Goal: Transaction & Acquisition: Purchase product/service

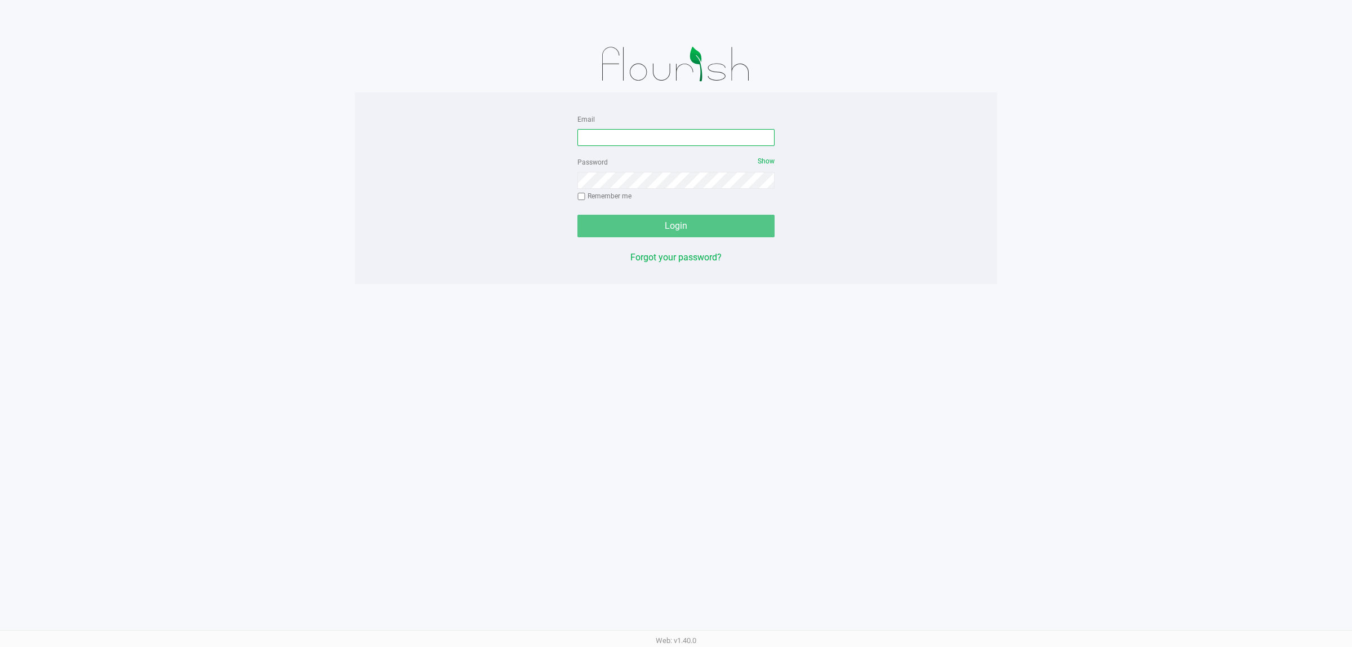
click at [632, 136] on input "Email" at bounding box center [675, 137] width 197 height 17
type input "[EMAIL_ADDRESS][DOMAIN_NAME]"
click at [577, 215] on button "Login" at bounding box center [675, 226] width 197 height 23
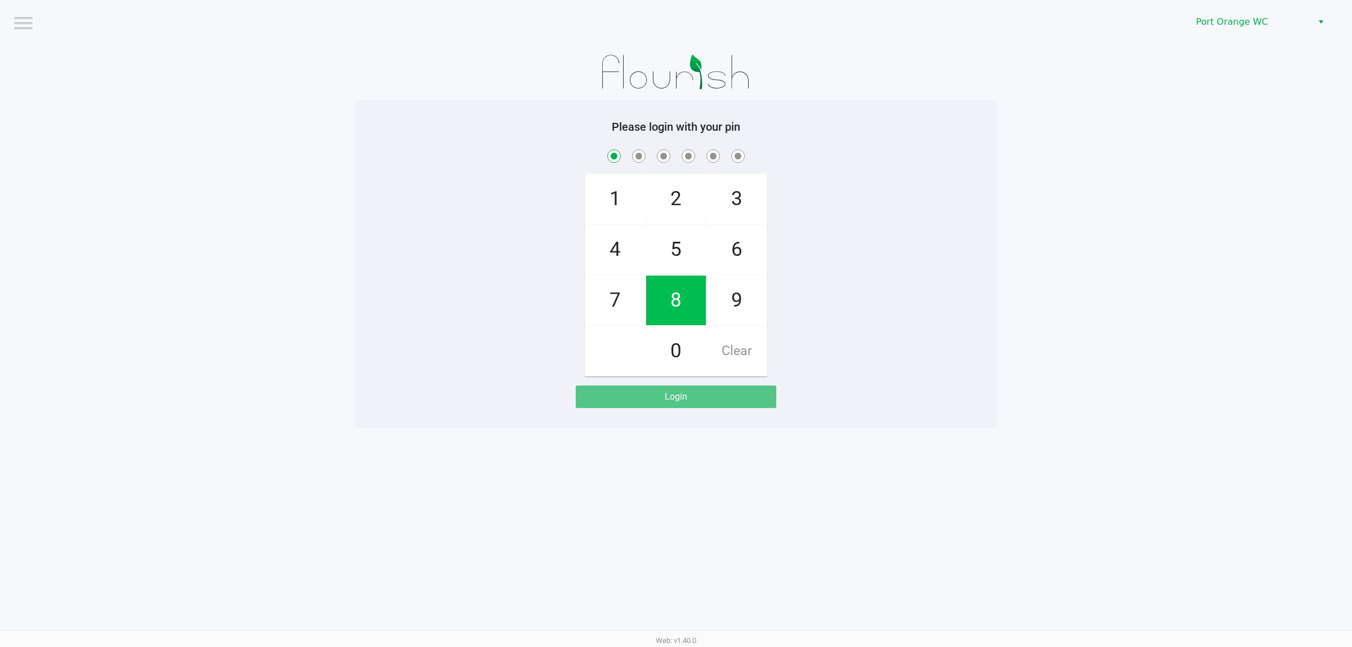
checkbox input "true"
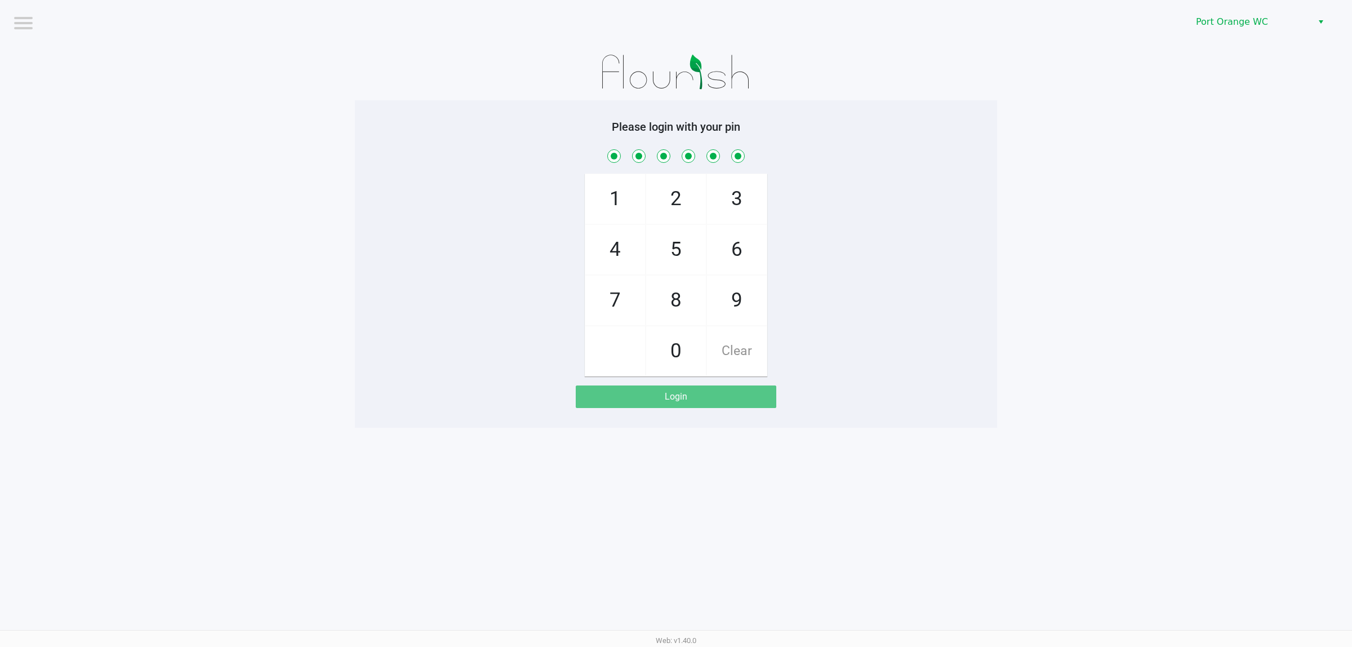
checkbox input "true"
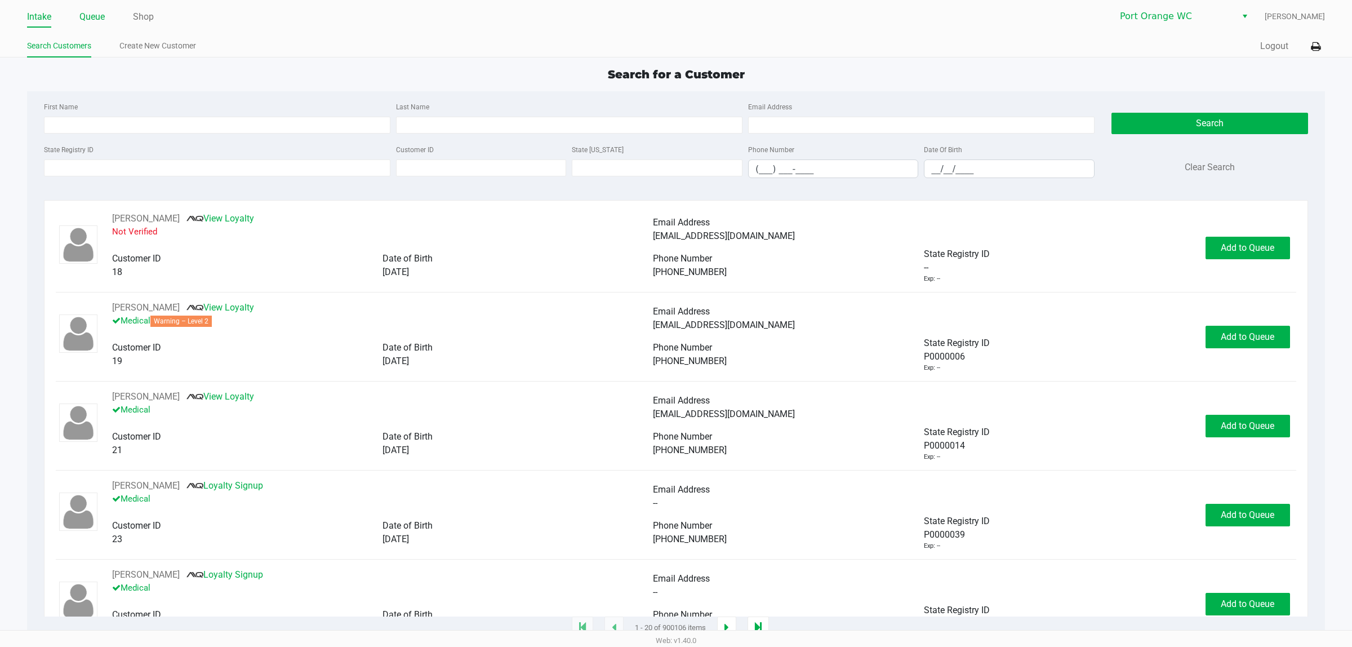
click at [86, 20] on link "Queue" at bounding box center [91, 17] width 25 height 16
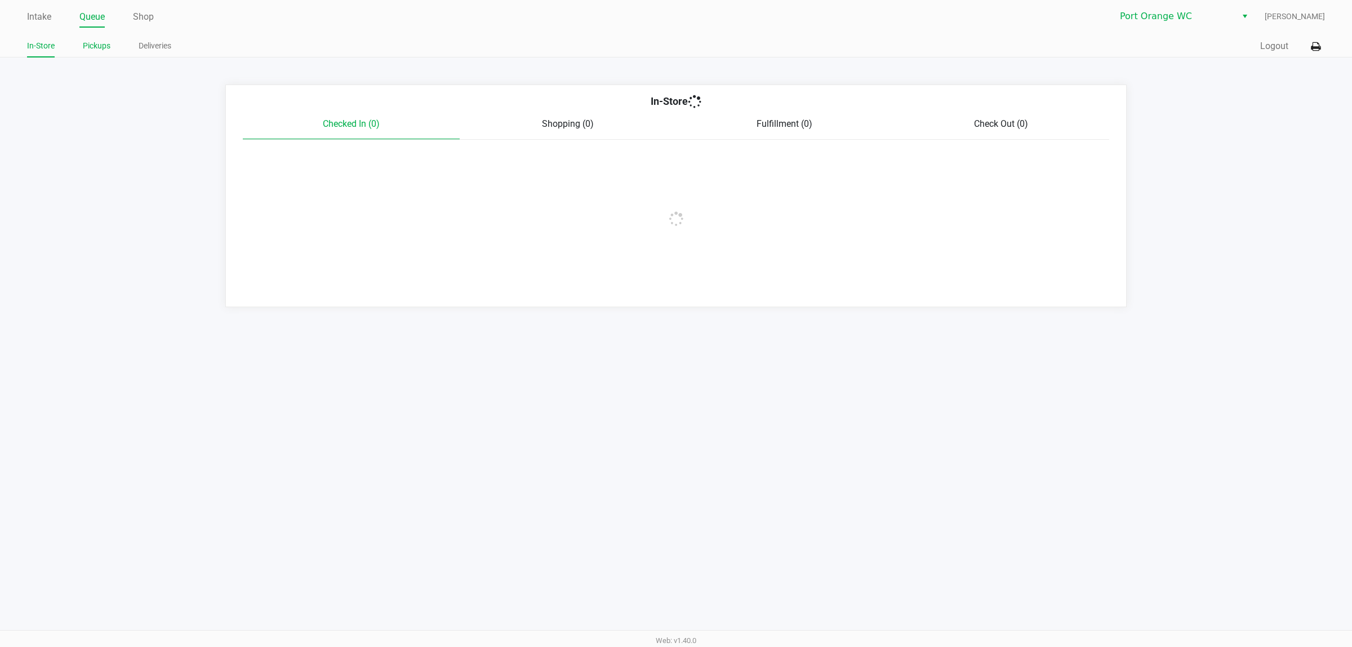
click at [96, 43] on link "Pickups" at bounding box center [97, 46] width 28 height 14
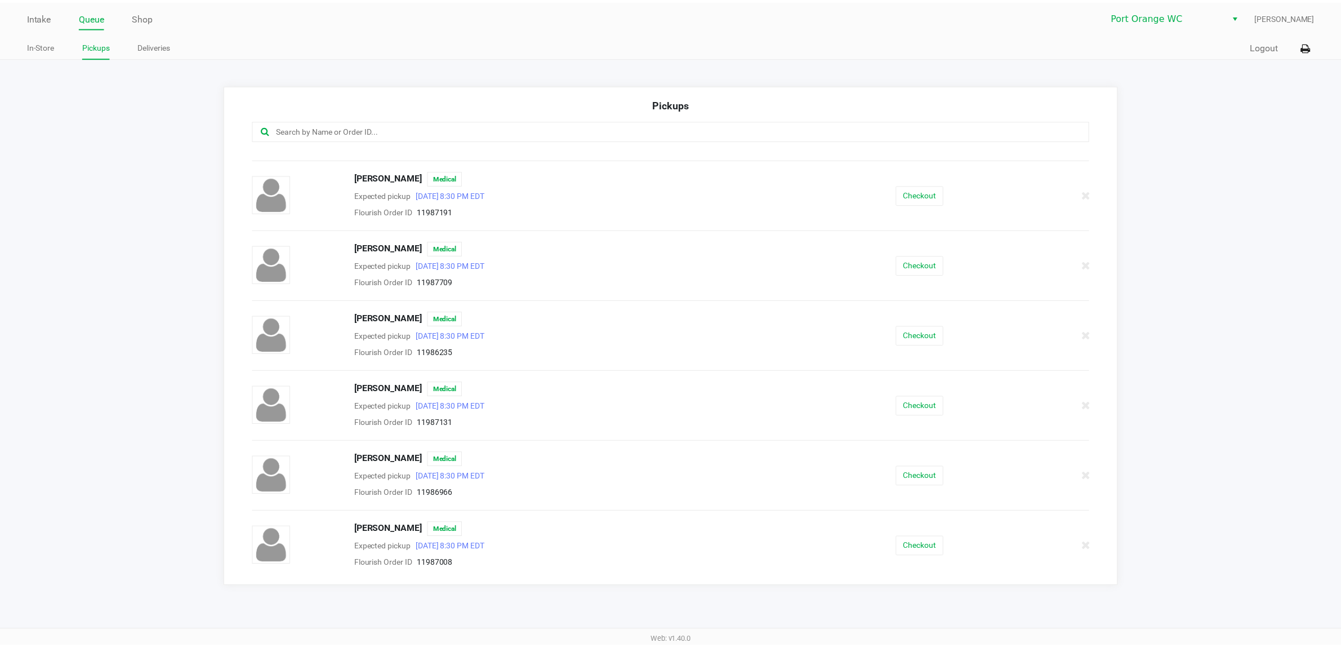
scroll to position [775, 0]
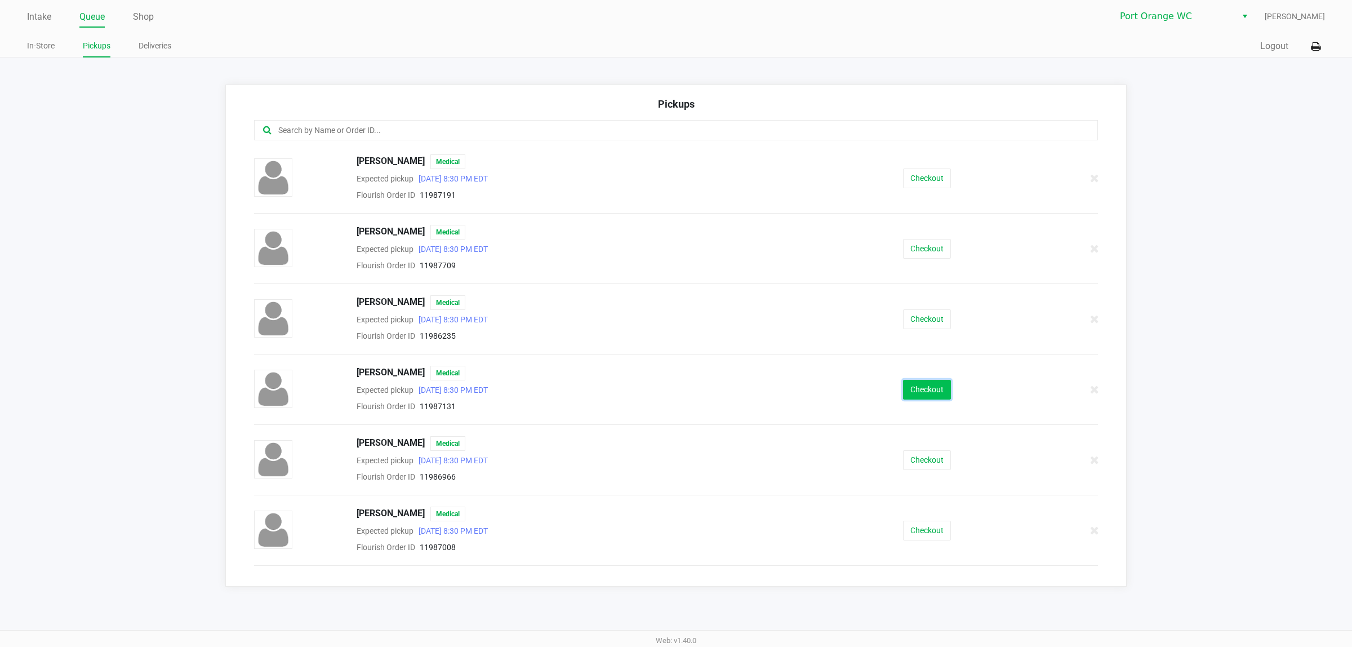
click at [907, 399] on button "Checkout" at bounding box center [927, 390] width 48 height 20
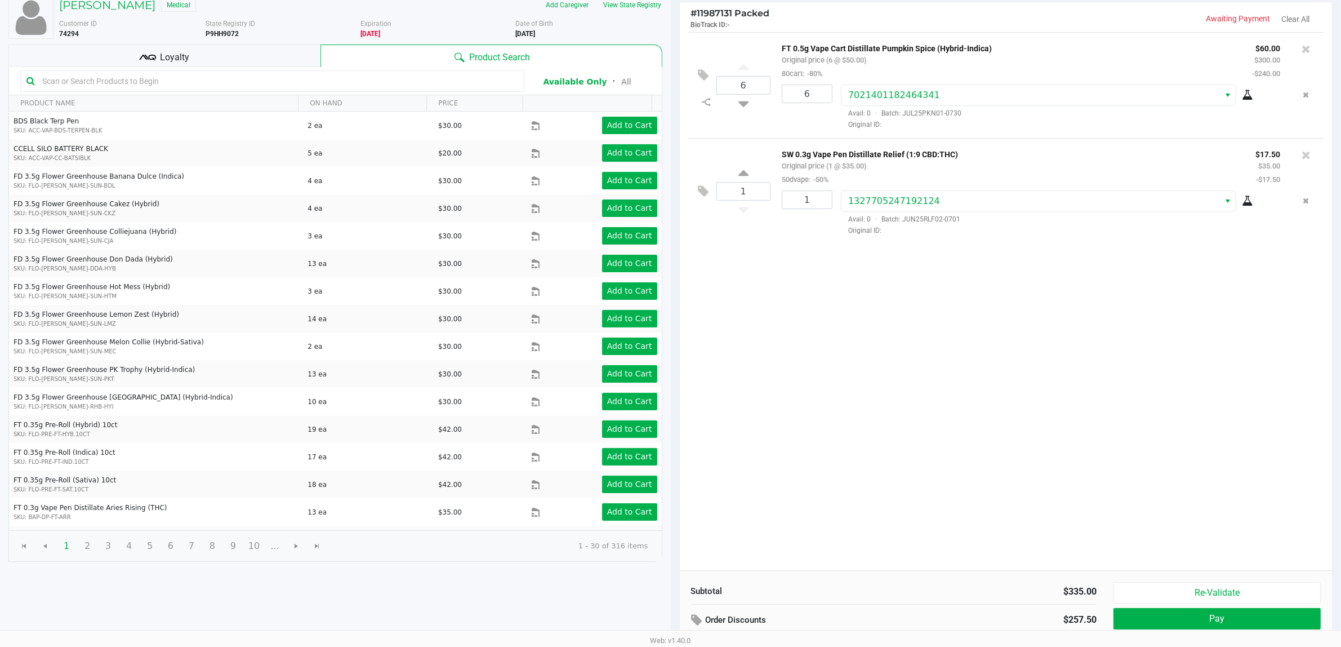
scroll to position [117, 0]
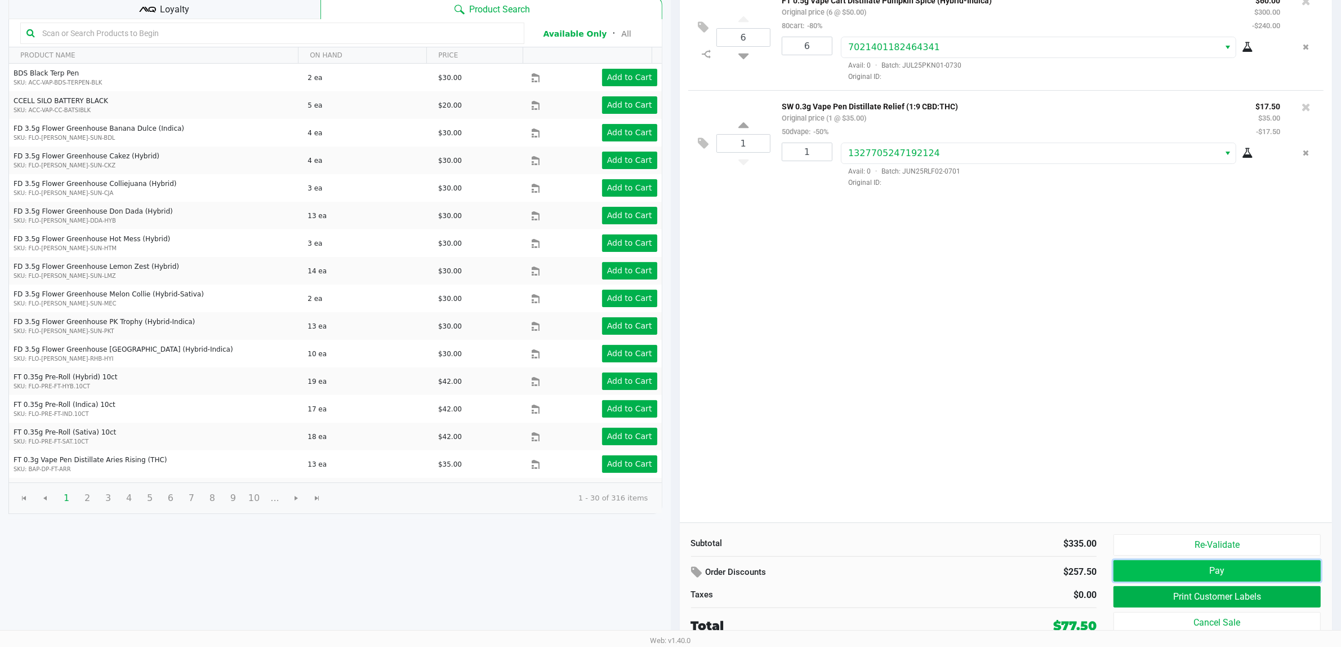
click at [1161, 576] on button "Pay" at bounding box center [1217, 570] width 207 height 21
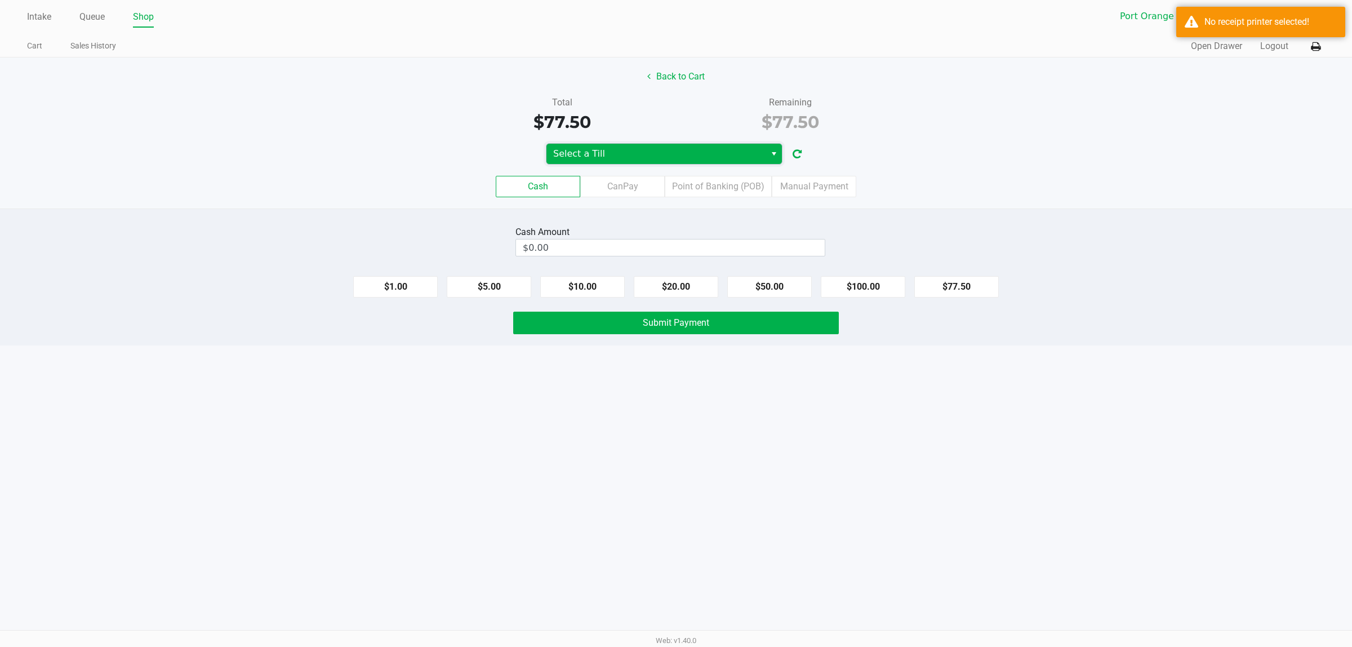
click at [686, 155] on span "Select a Till" at bounding box center [656, 154] width 206 height 14
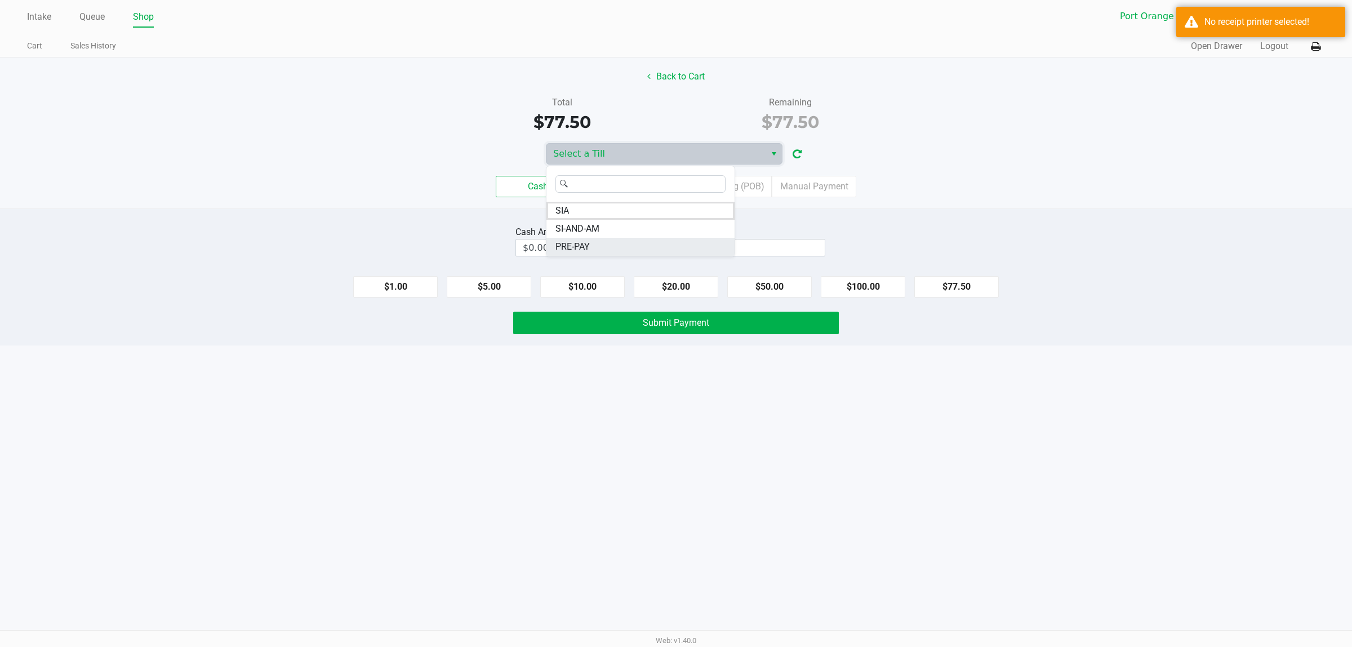
click at [576, 245] on span "PRE-PAY" at bounding box center [572, 247] width 34 height 14
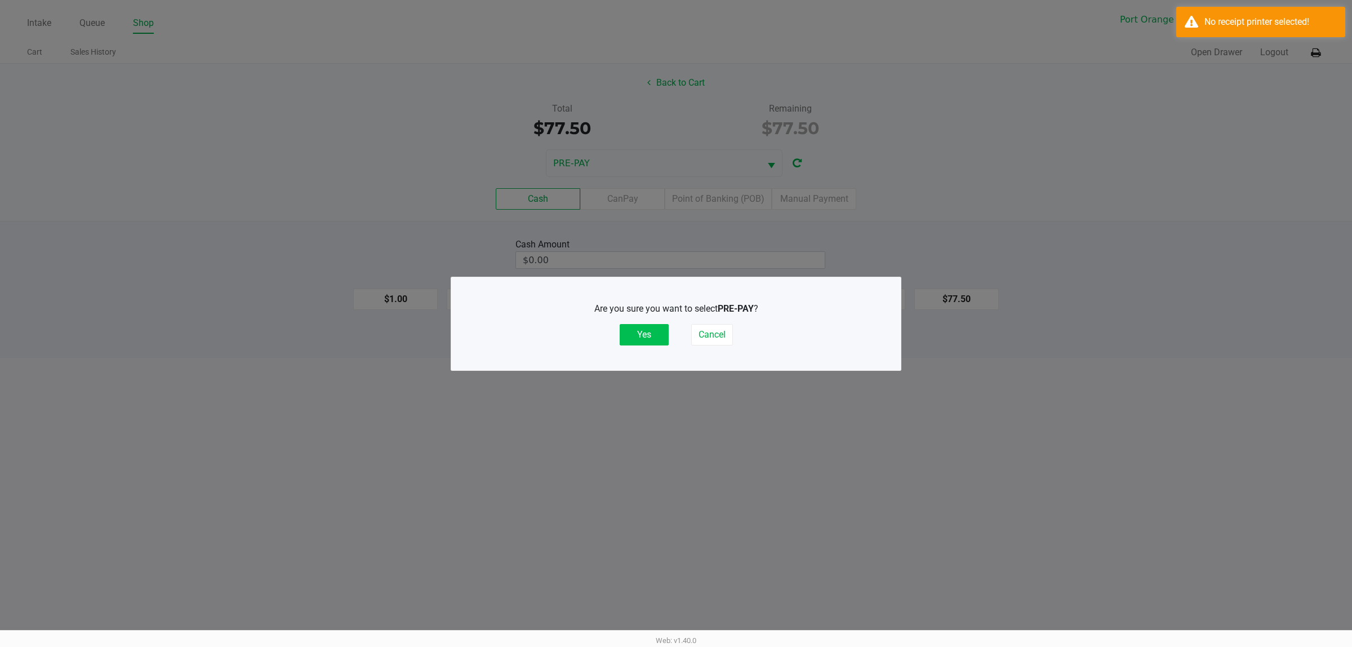
click at [642, 340] on button "Yes" at bounding box center [644, 334] width 49 height 21
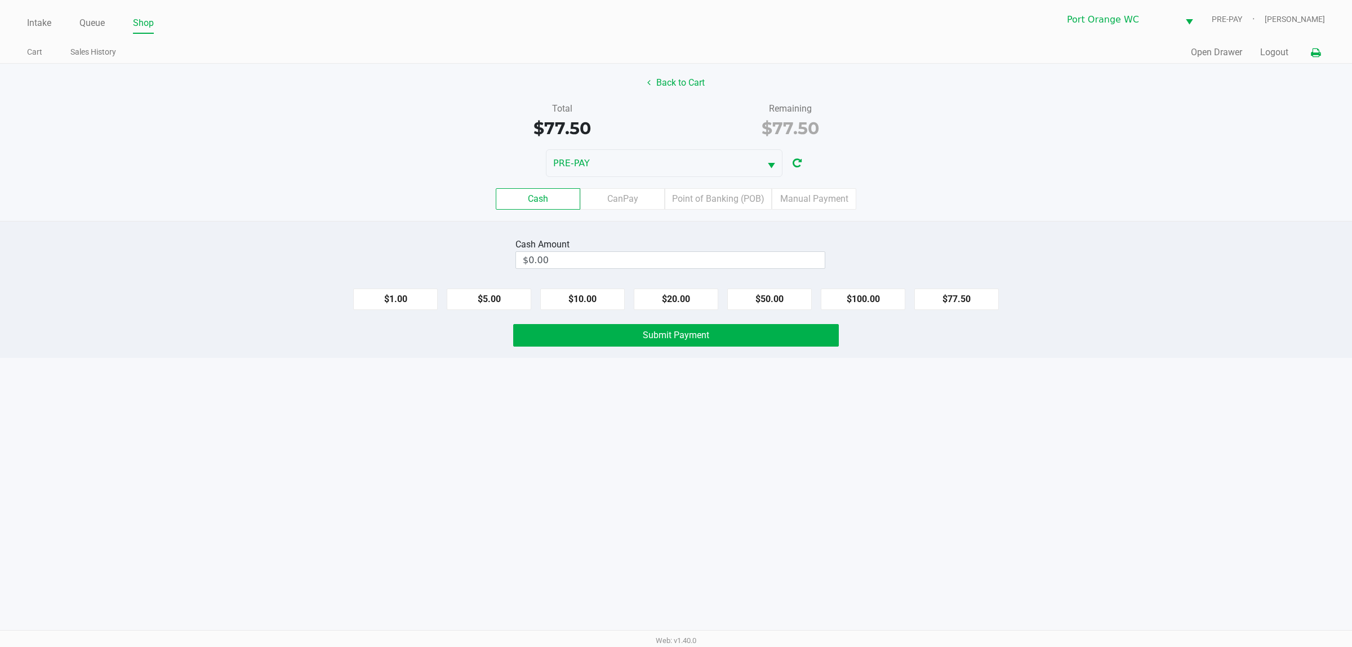
click at [1319, 55] on icon at bounding box center [1316, 53] width 10 height 8
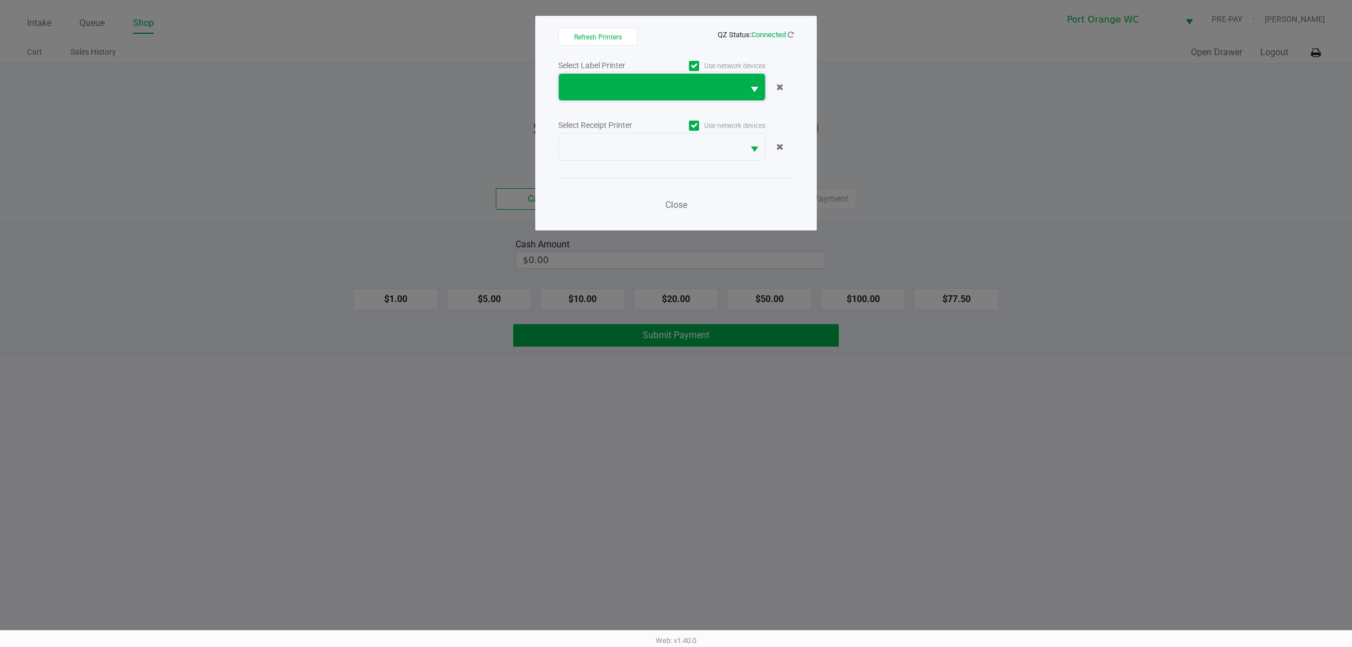
click at [606, 96] on span at bounding box center [651, 87] width 185 height 26
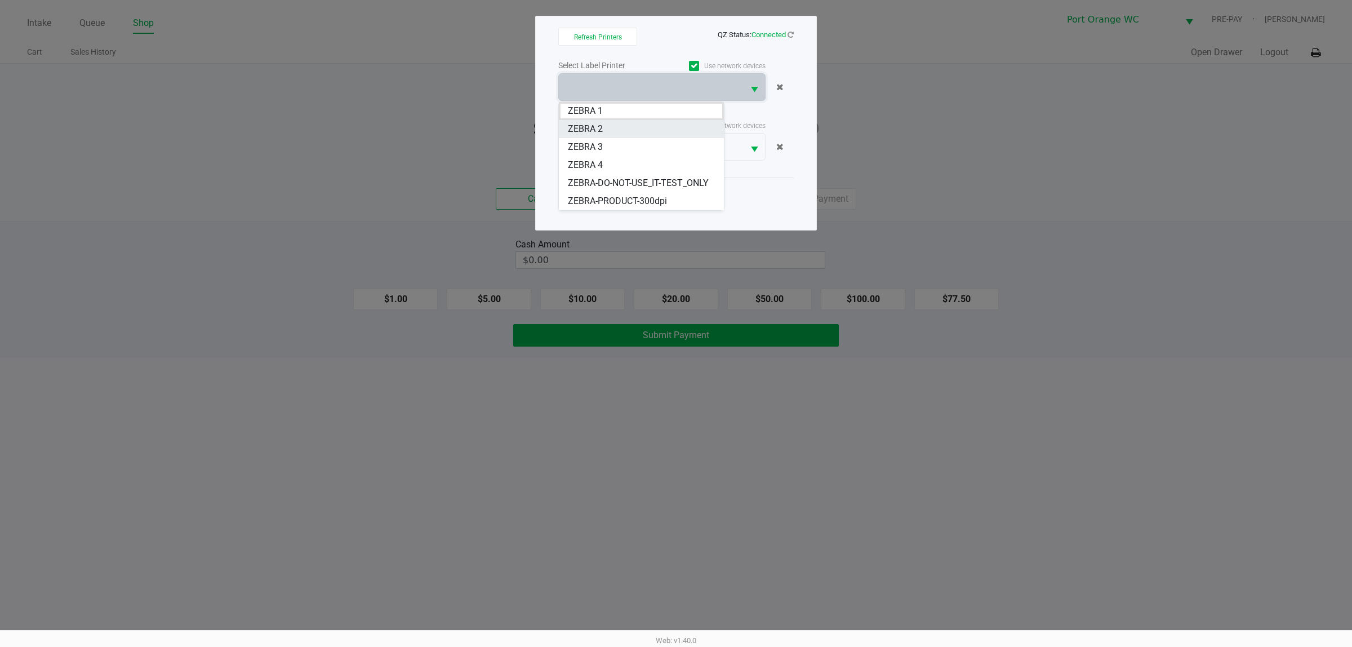
click at [589, 134] on span "ZEBRA 2" at bounding box center [585, 129] width 35 height 14
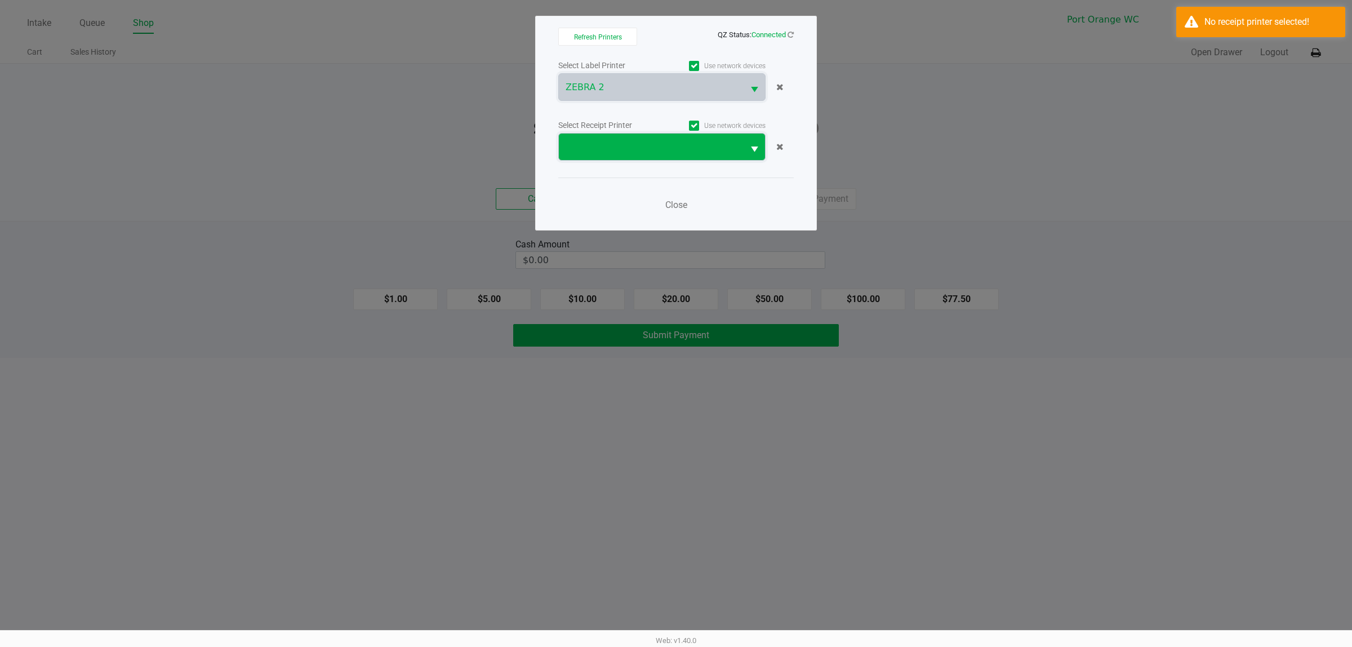
click at [594, 153] on span at bounding box center [651, 147] width 171 height 14
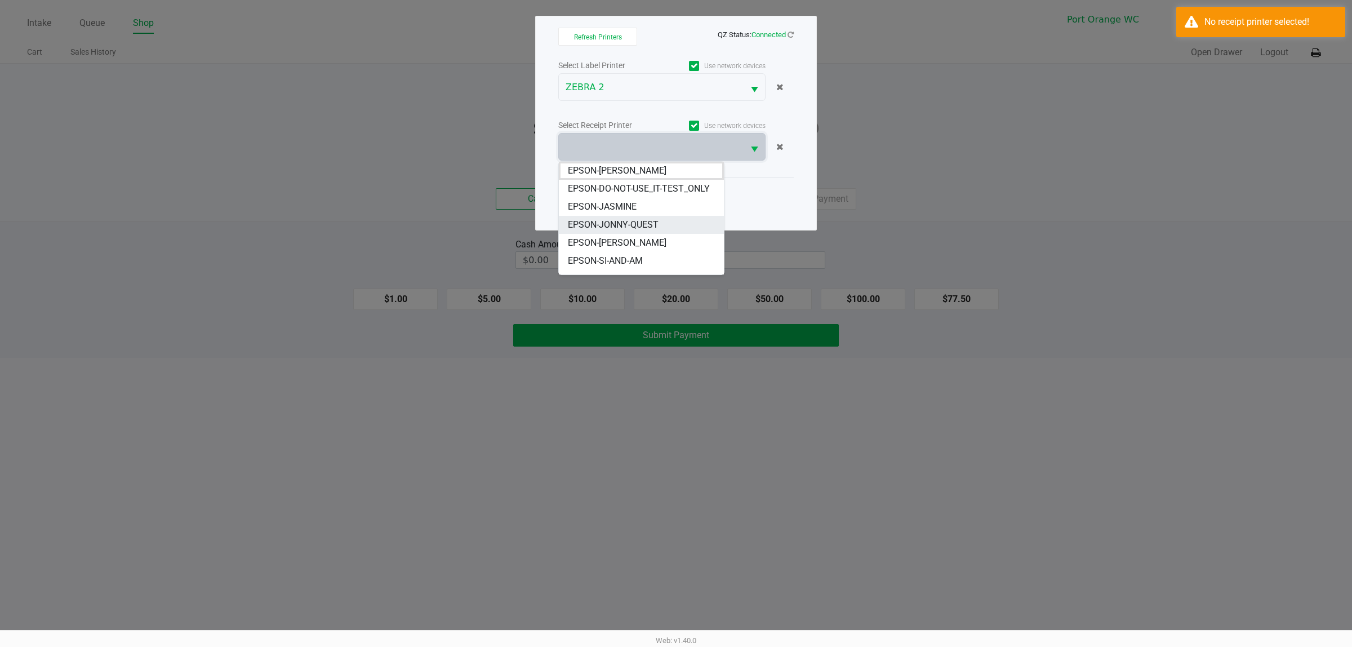
click at [615, 232] on span "EPSON-JONNY-QUEST" at bounding box center [613, 225] width 91 height 14
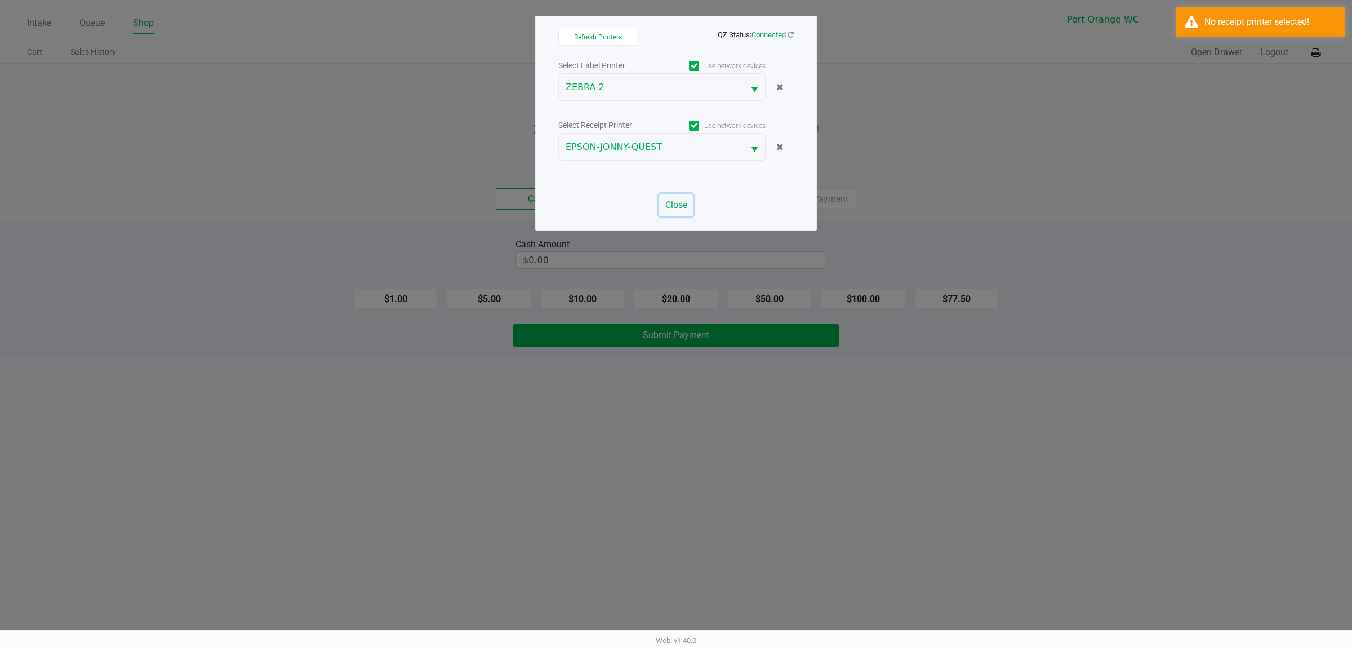
drag, startPoint x: 683, startPoint y: 208, endPoint x: 672, endPoint y: 207, distance: 10.8
click at [679, 208] on span "Close" at bounding box center [676, 204] width 22 height 11
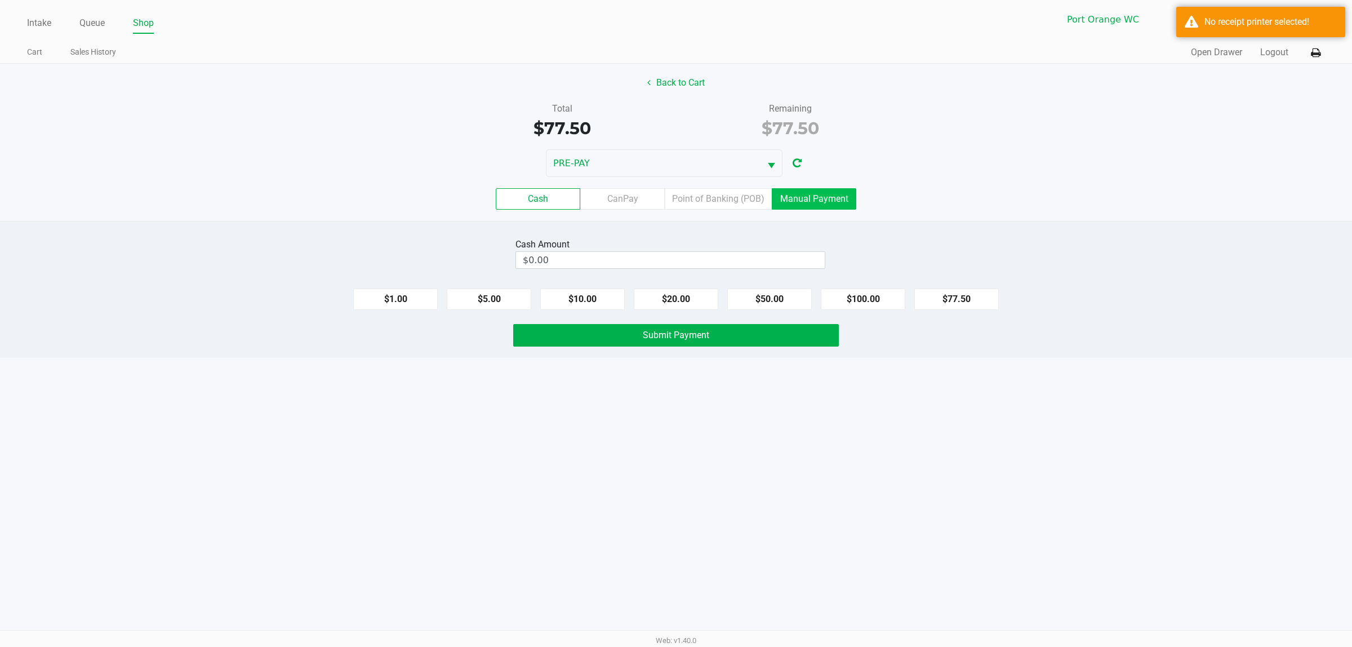
click at [794, 199] on label "Manual Payment" at bounding box center [814, 198] width 85 height 21
click at [0, 0] on 8 "Manual Payment" at bounding box center [0, 0] width 0 height 0
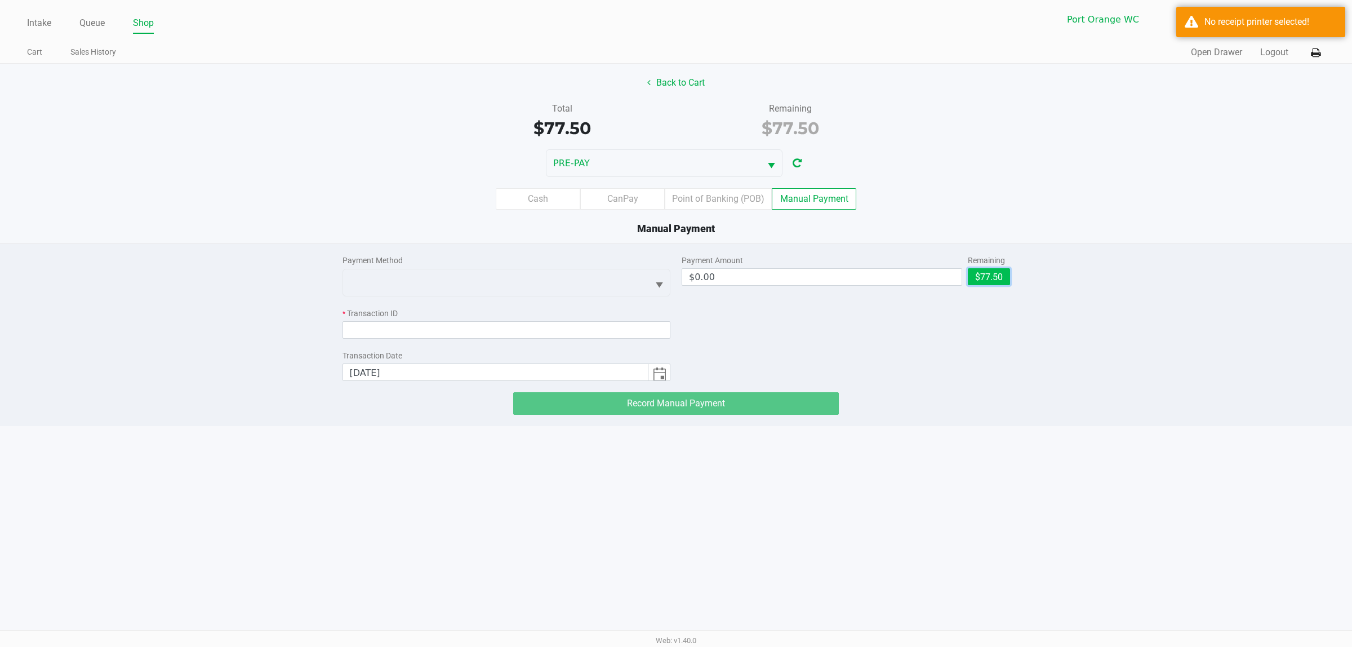
click at [990, 269] on button "$77.50" at bounding box center [989, 276] width 42 height 17
type input "$77.50"
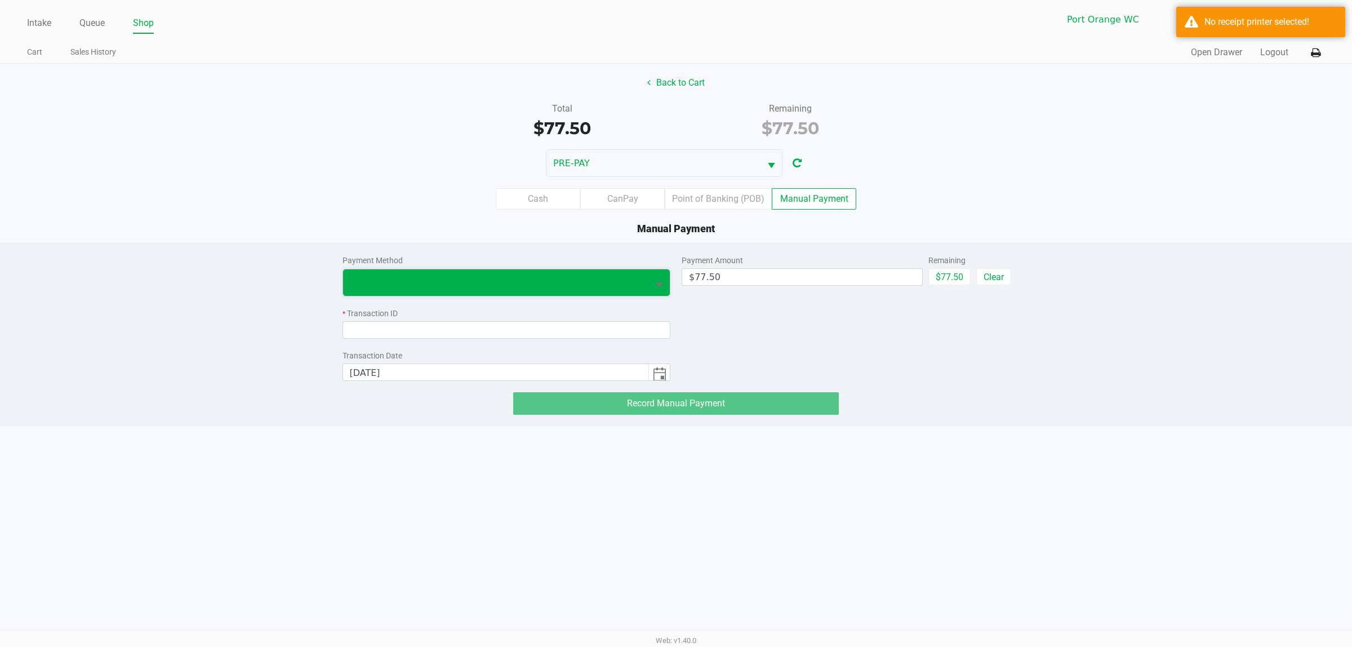
click at [510, 293] on span at bounding box center [496, 282] width 306 height 26
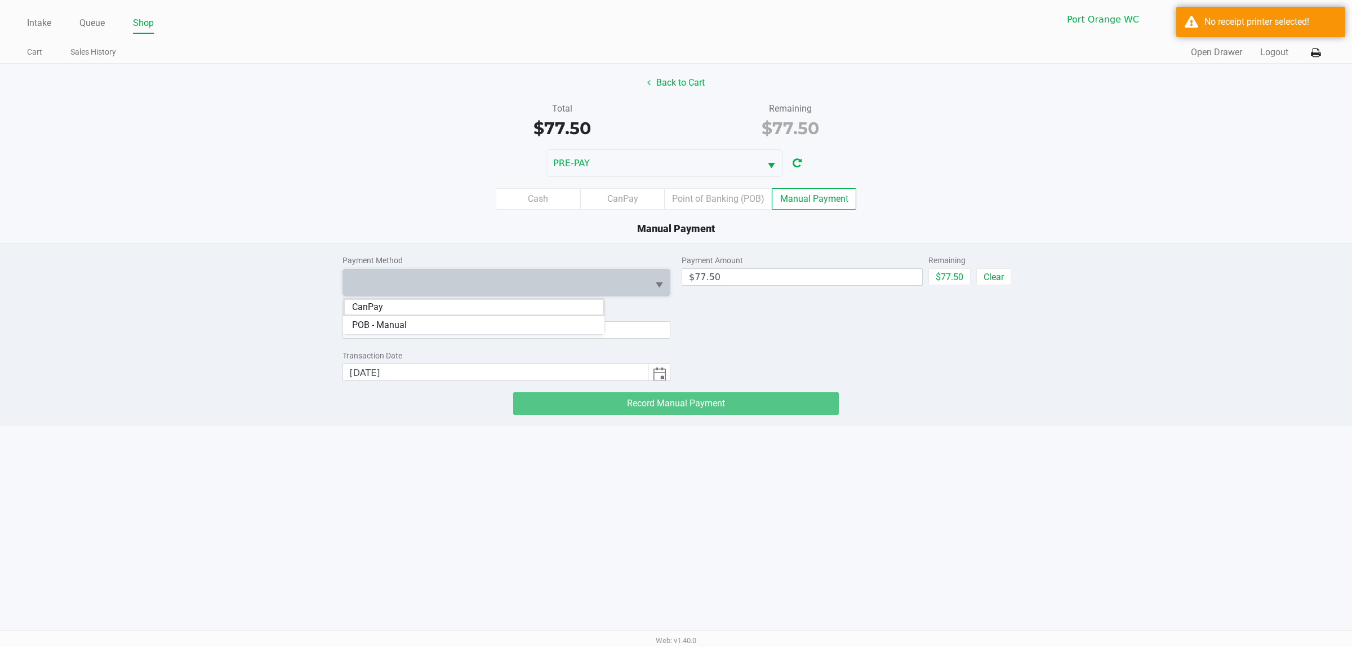
click at [502, 309] on li "CanPay" at bounding box center [473, 307] width 261 height 18
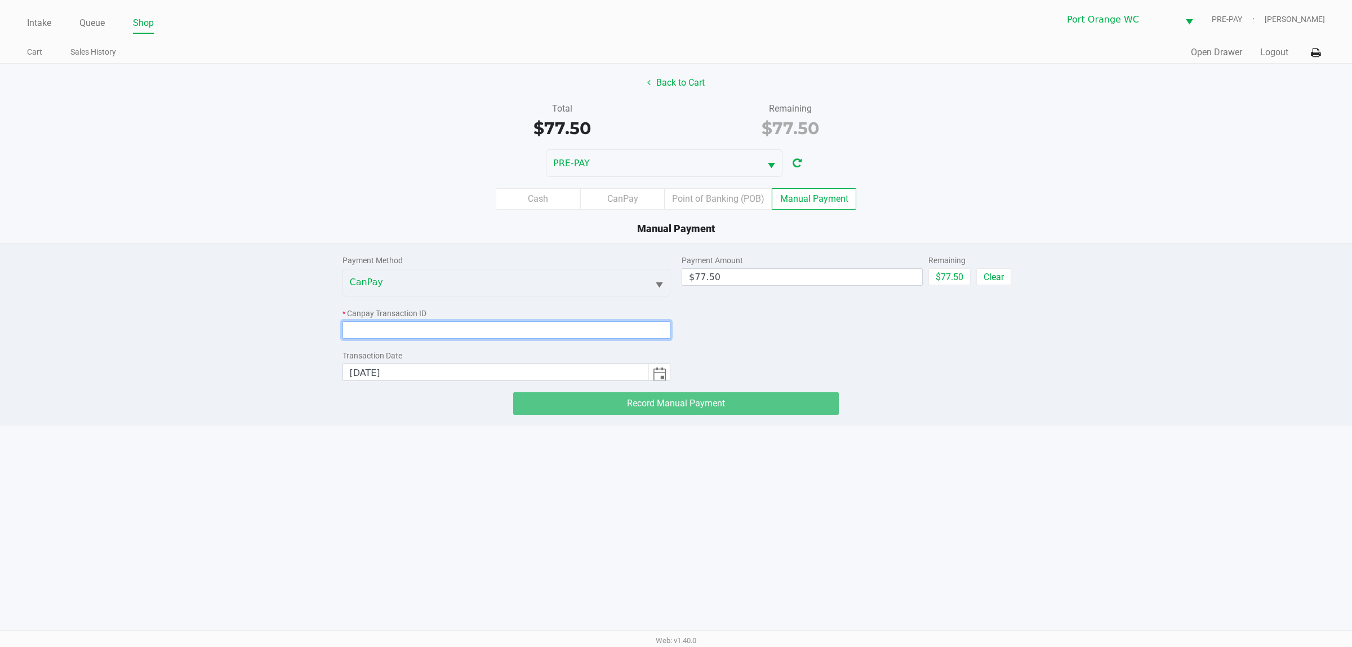
click at [481, 339] on input at bounding box center [507, 329] width 328 height 17
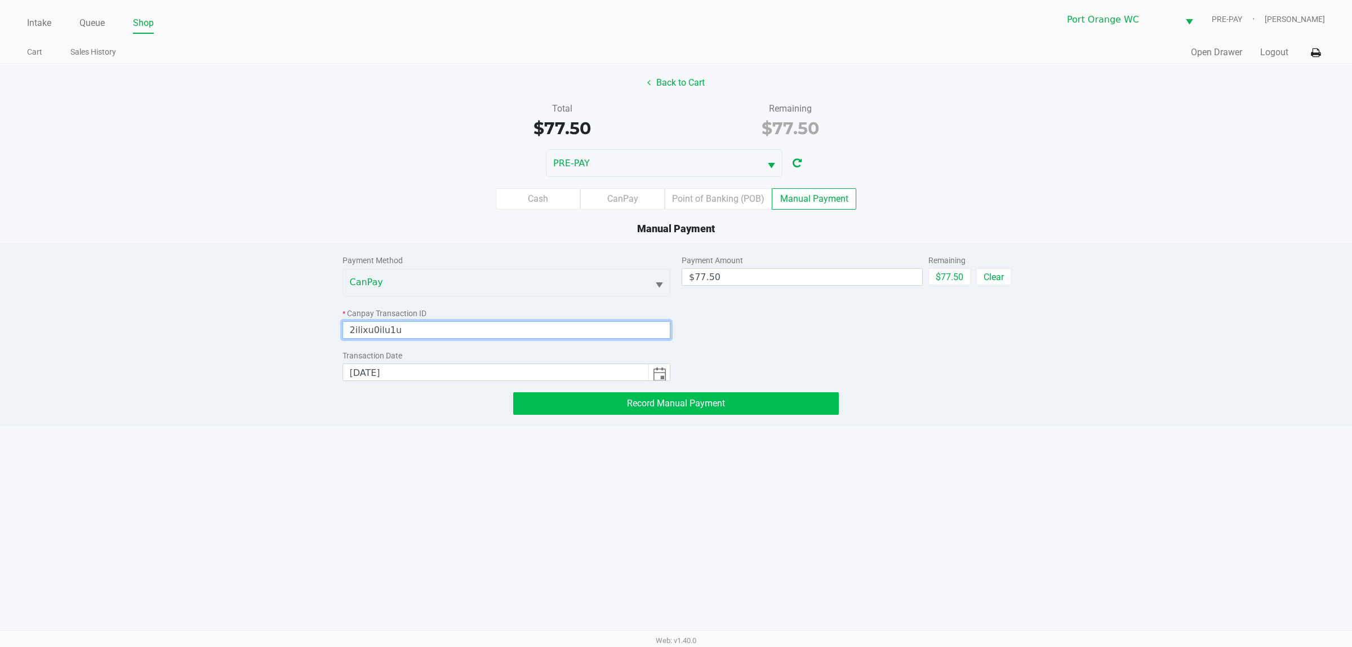
type input "2ilixu0ilu1u"
click at [665, 407] on span "Record Manual Payment" at bounding box center [676, 403] width 98 height 11
